Goal: Information Seeking & Learning: Learn about a topic

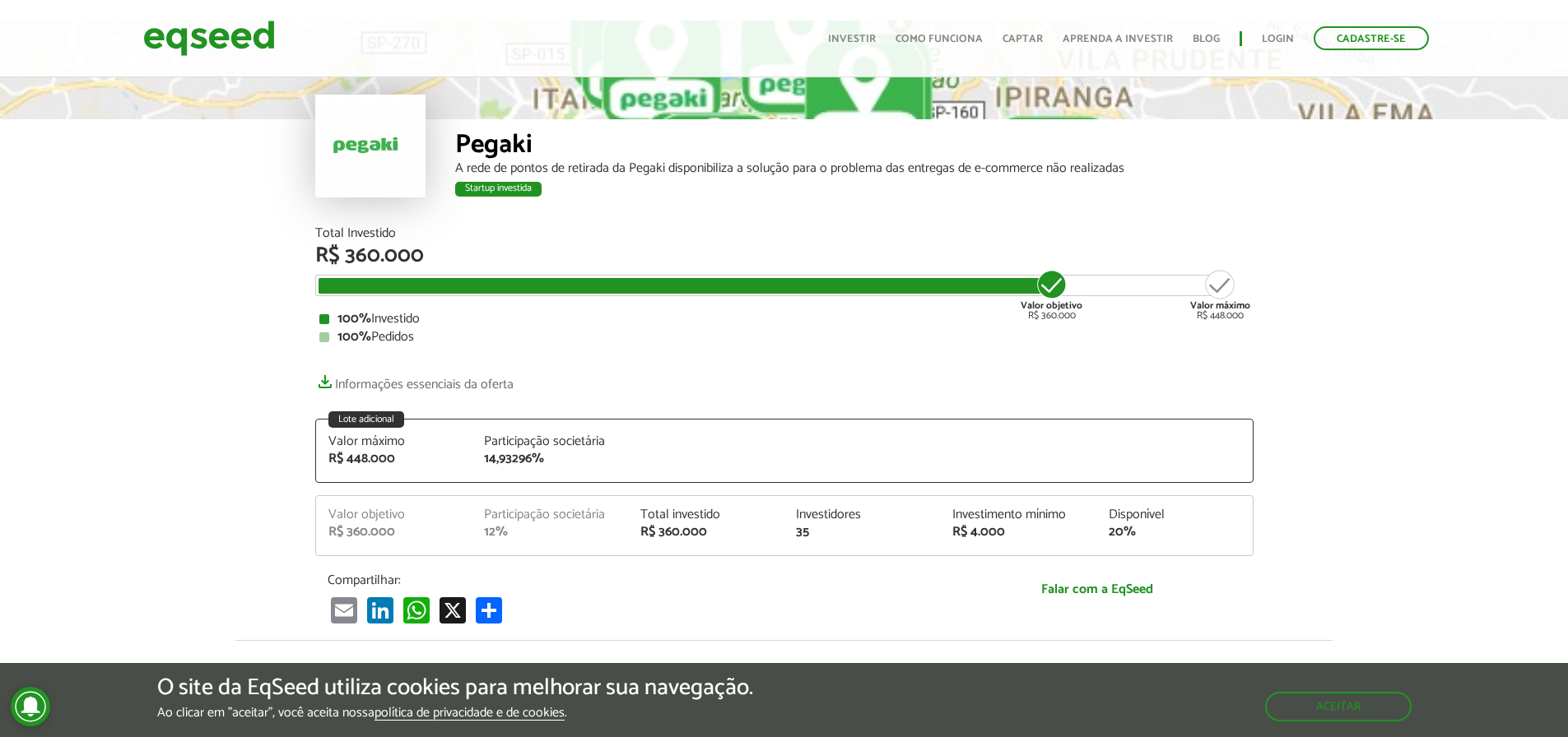
scroll to position [82, 0]
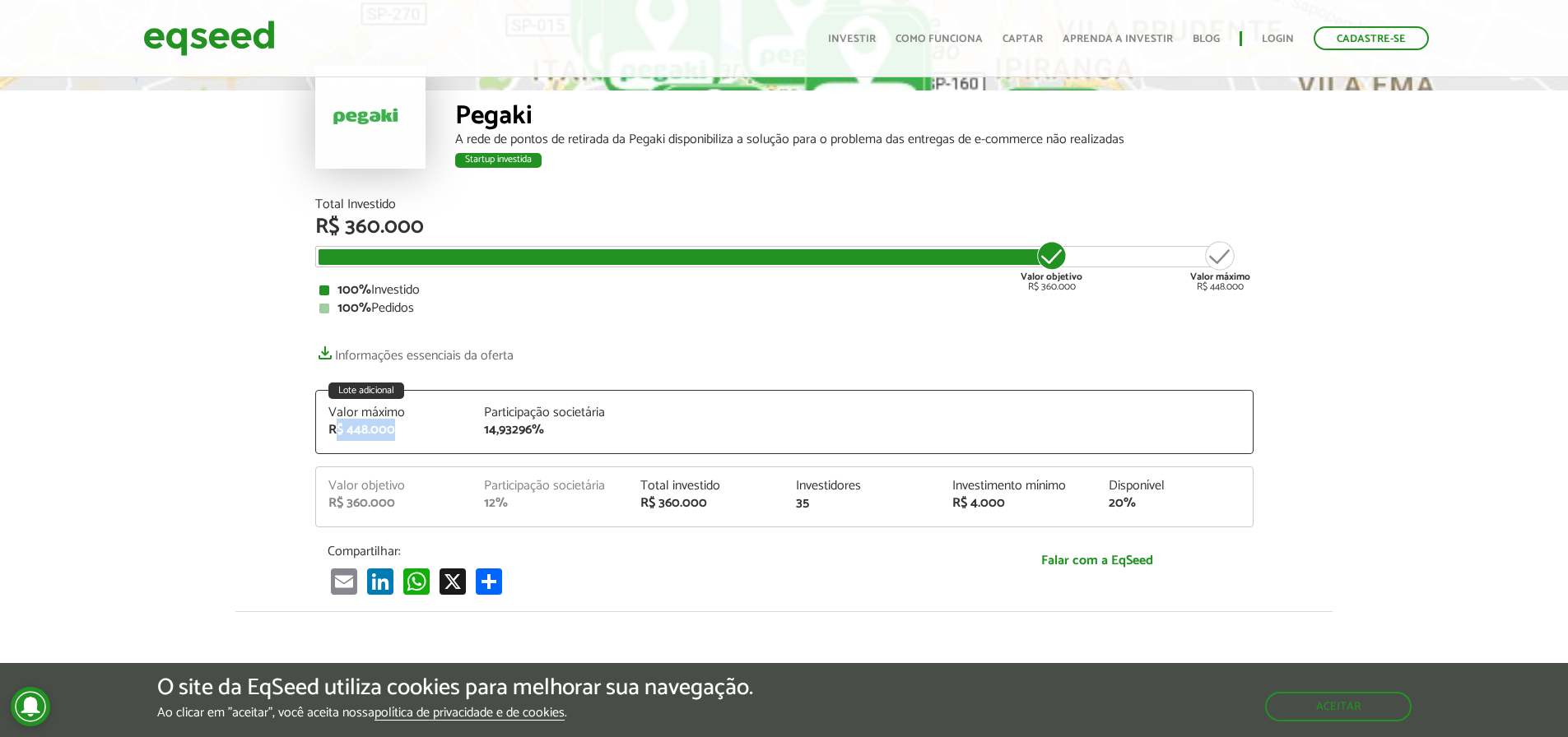
drag, startPoint x: 402, startPoint y: 438, endPoint x: 394, endPoint y: 439, distance: 8.1
click at [339, 438] on div "Valor máximo R$ 448.000 Participação societária 14,93296%" at bounding box center [784, 430] width 936 height 47
drag, startPoint x: 476, startPoint y: 430, endPoint x: 625, endPoint y: 418, distance: 149.5
click at [625, 418] on div "Participação societária 14,93296%" at bounding box center [549, 421] width 156 height 31
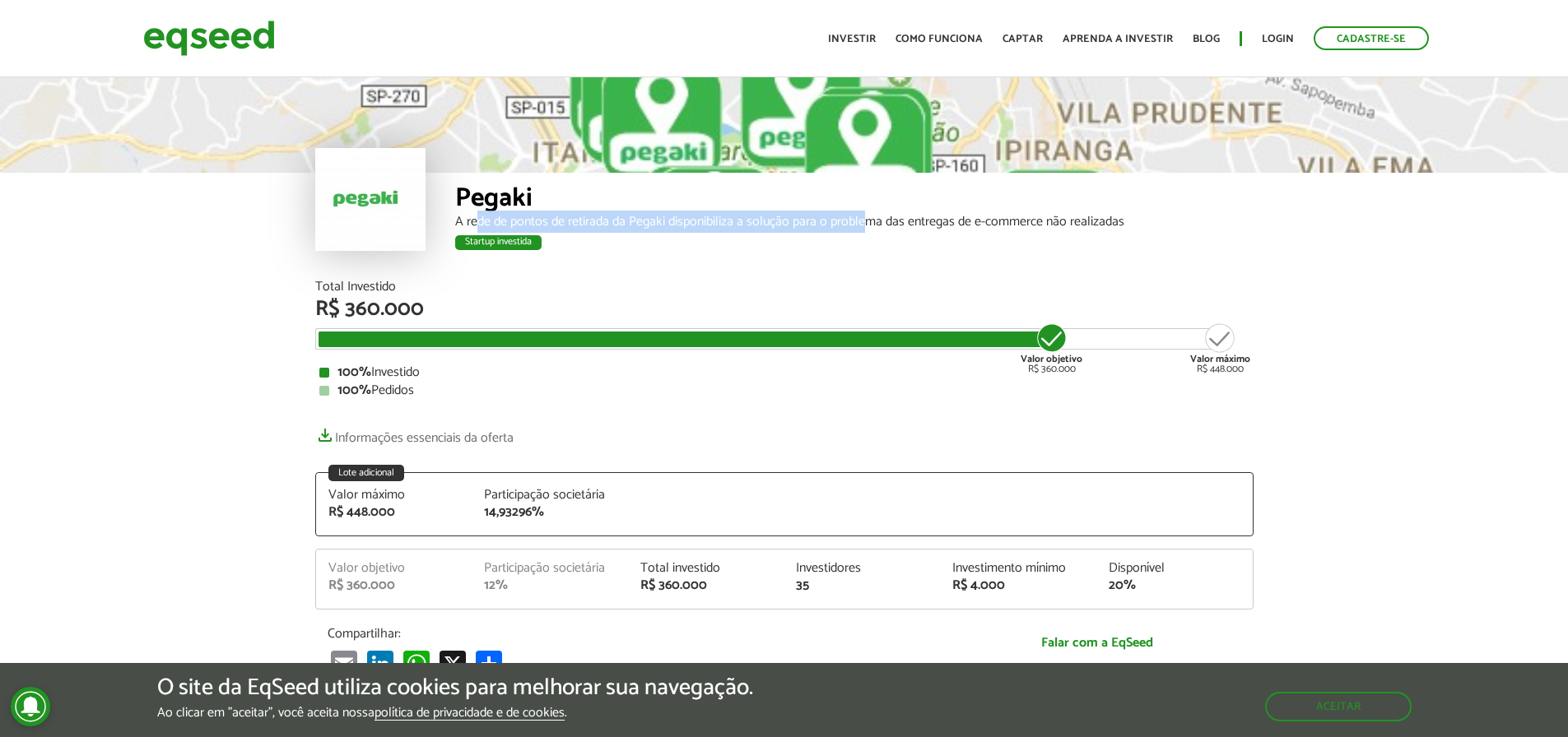
drag, startPoint x: 476, startPoint y: 220, endPoint x: 924, endPoint y: 211, distance: 448.1
click at [872, 215] on div "A rede de pontos de retirada da Pegaki disponibiliza a solução para o problema …" at bounding box center [854, 222] width 798 height 13
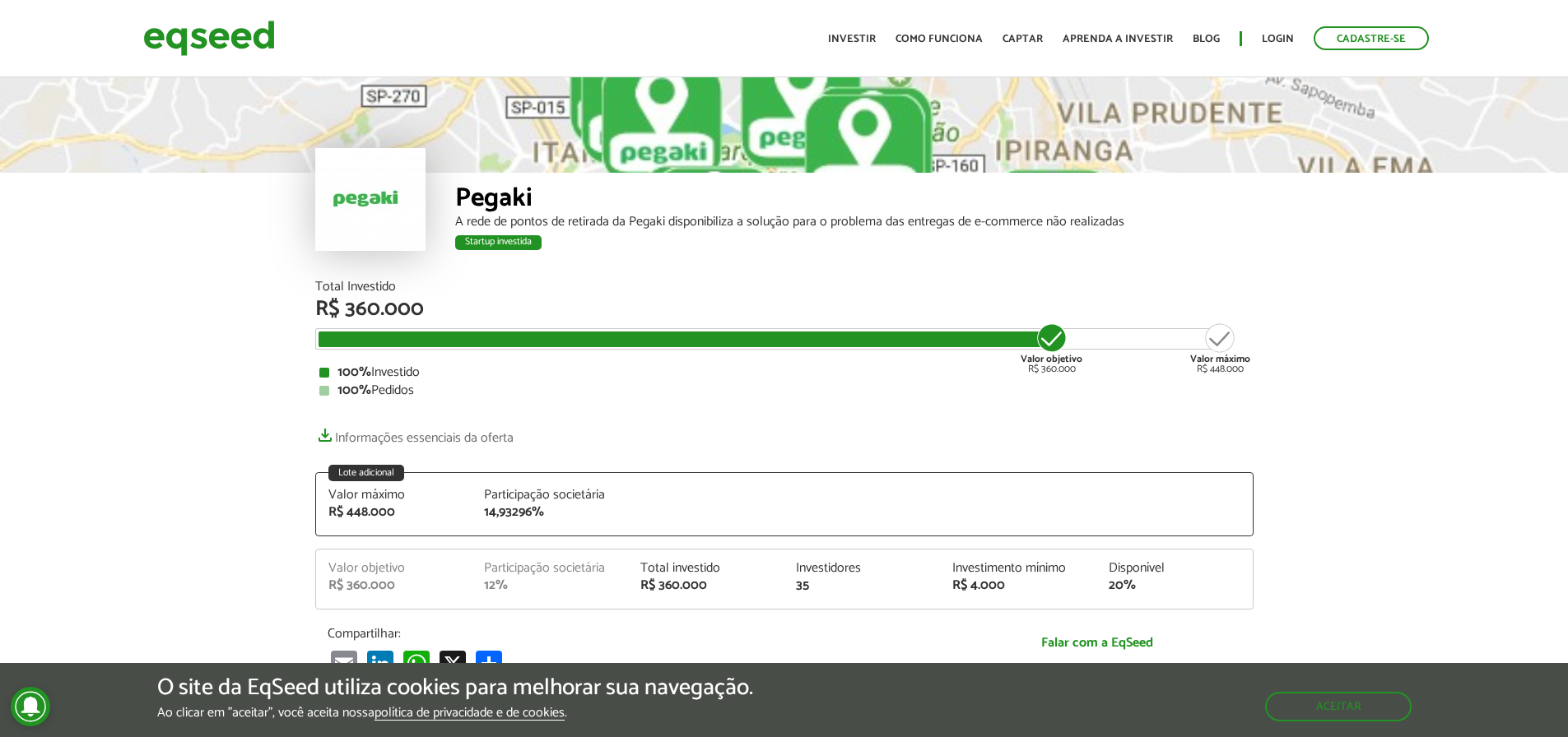
click at [1021, 222] on div "A rede de pontos de retirada da Pegaki disponibiliza a solução para o problema …" at bounding box center [854, 222] width 798 height 13
